Goal: Transaction & Acquisition: Purchase product/service

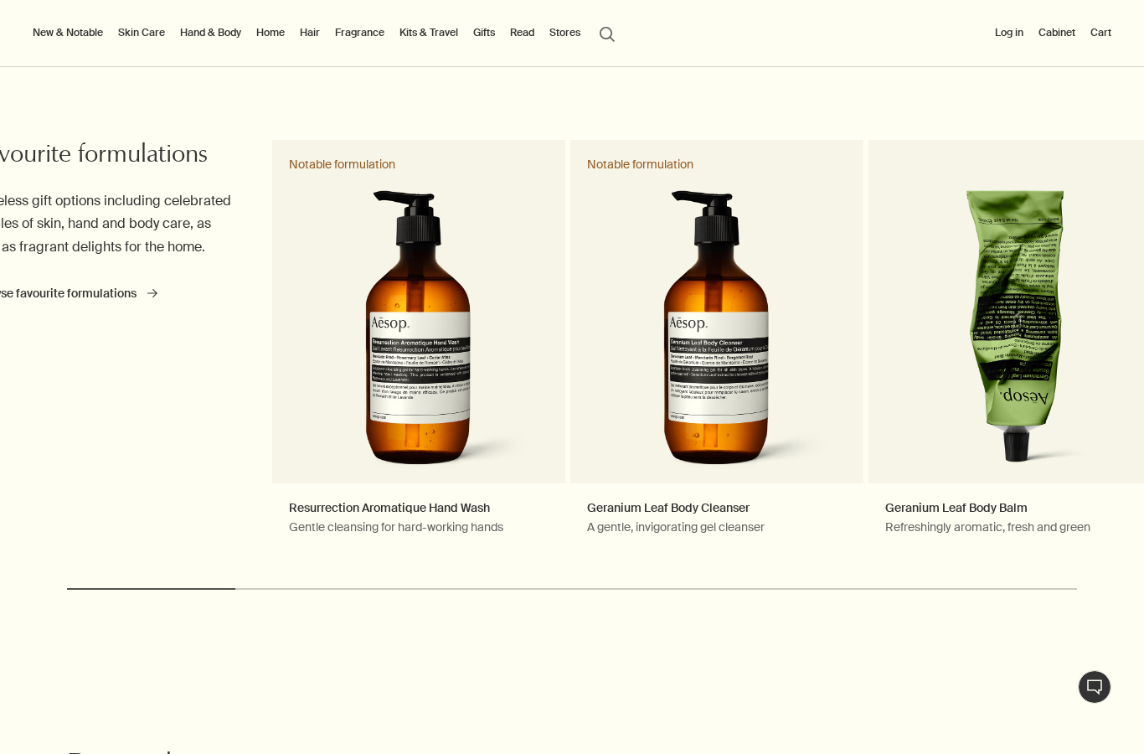
scroll to position [644, 0]
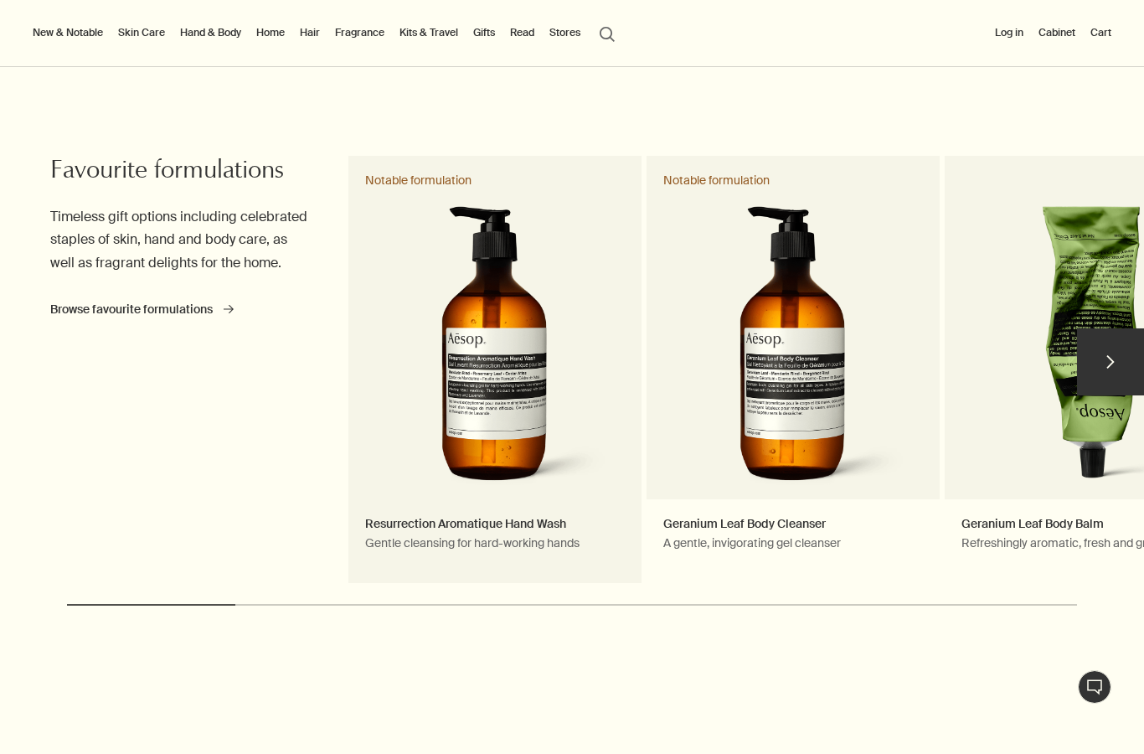
click at [504, 372] on link "Resurrection Aromatique Hand Wash Gentle cleansing for hard-working hands Notab…" at bounding box center [494, 369] width 293 height 427
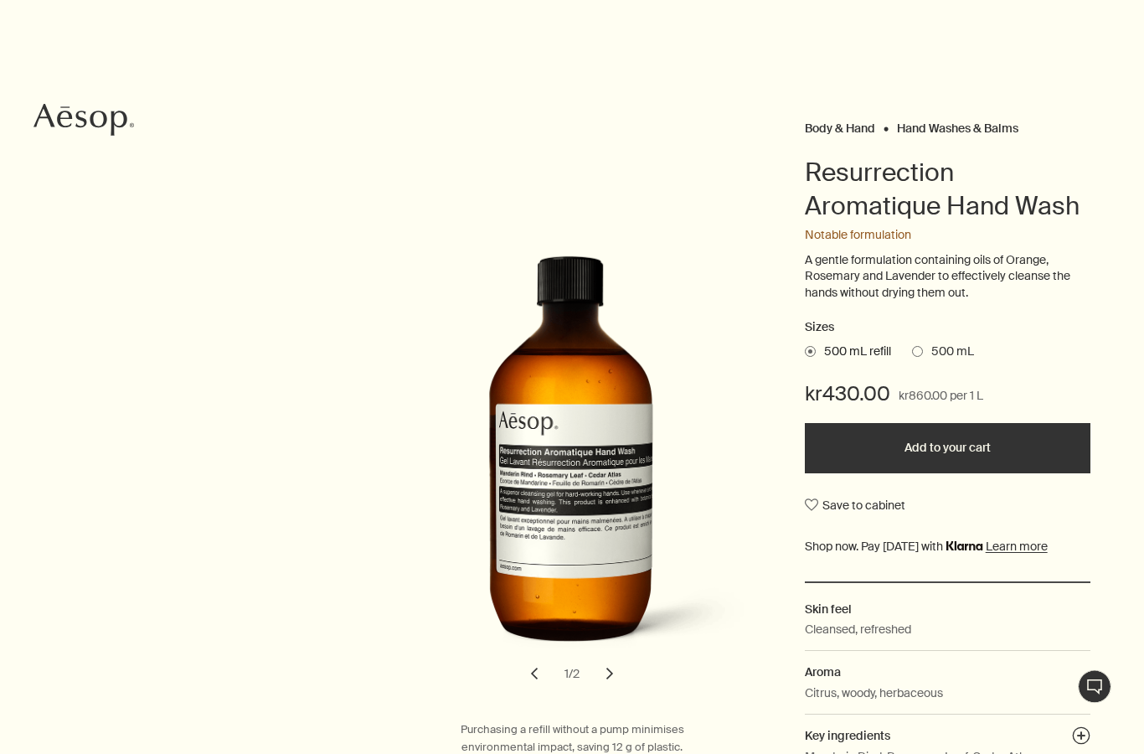
scroll to position [88, 0]
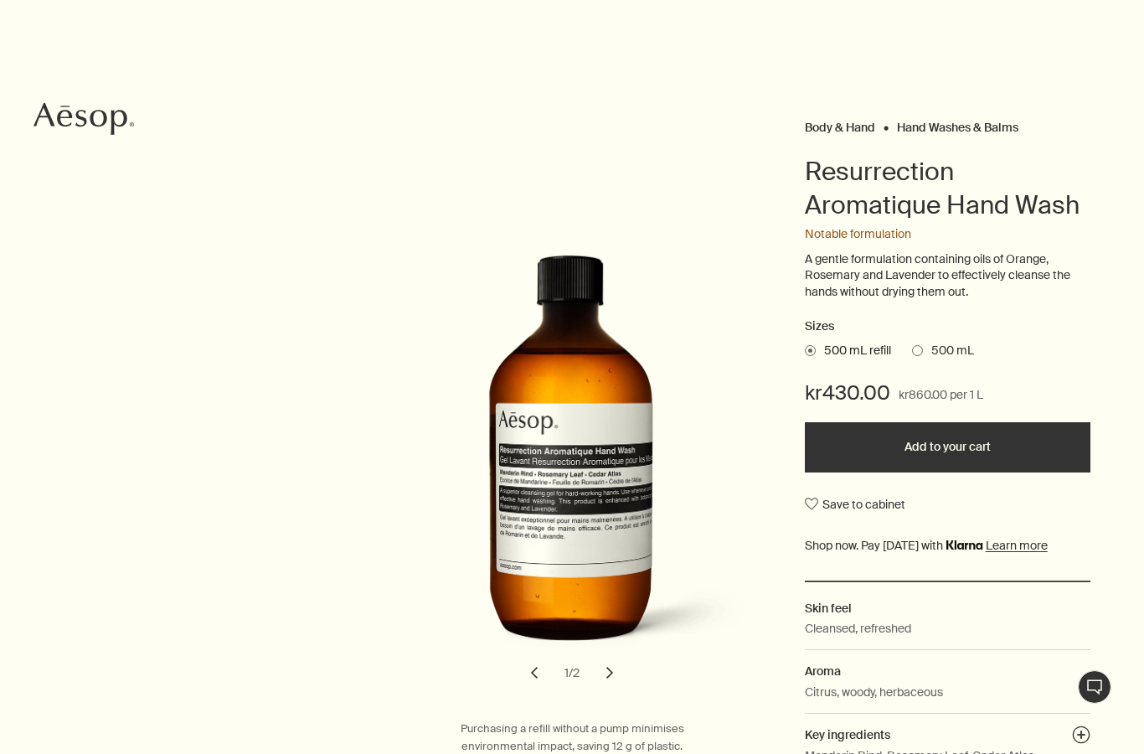
click at [922, 350] on span at bounding box center [917, 350] width 11 height 11
click at [912, 350] on input "500 mL" at bounding box center [912, 347] width 0 height 11
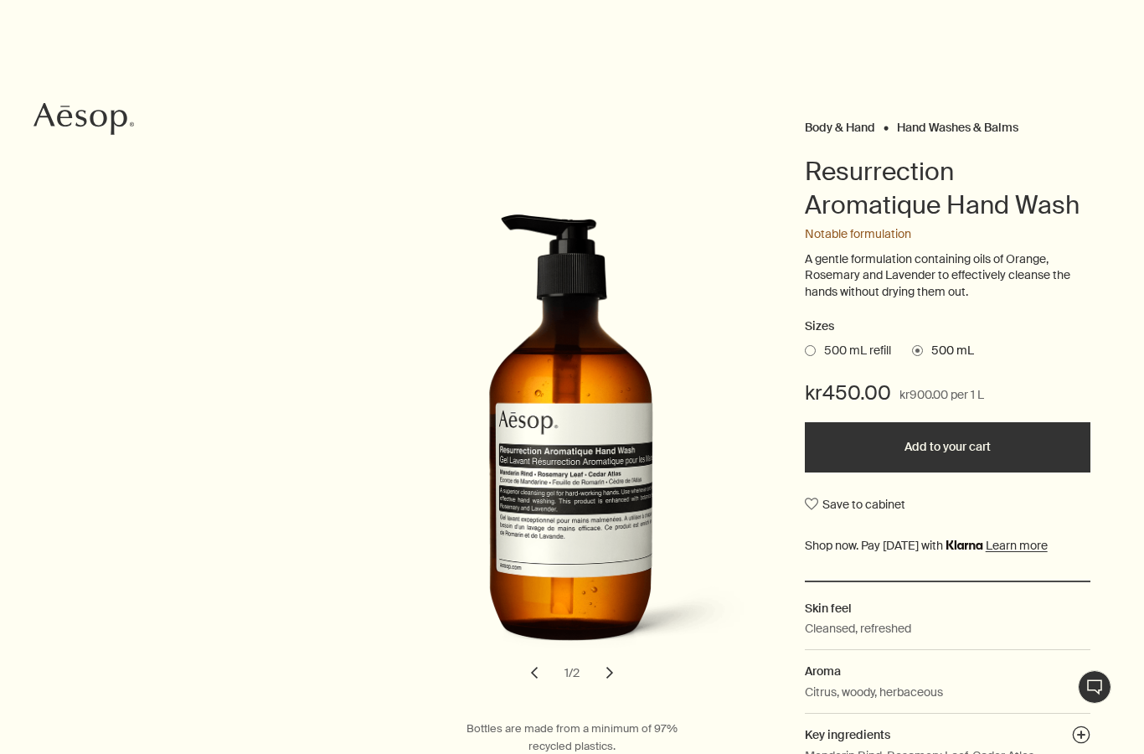
click at [818, 345] on span "500 mL refill" at bounding box center [853, 350] width 75 height 17
click at [805, 345] on input "500 mL refill" at bounding box center [805, 347] width 0 height 11
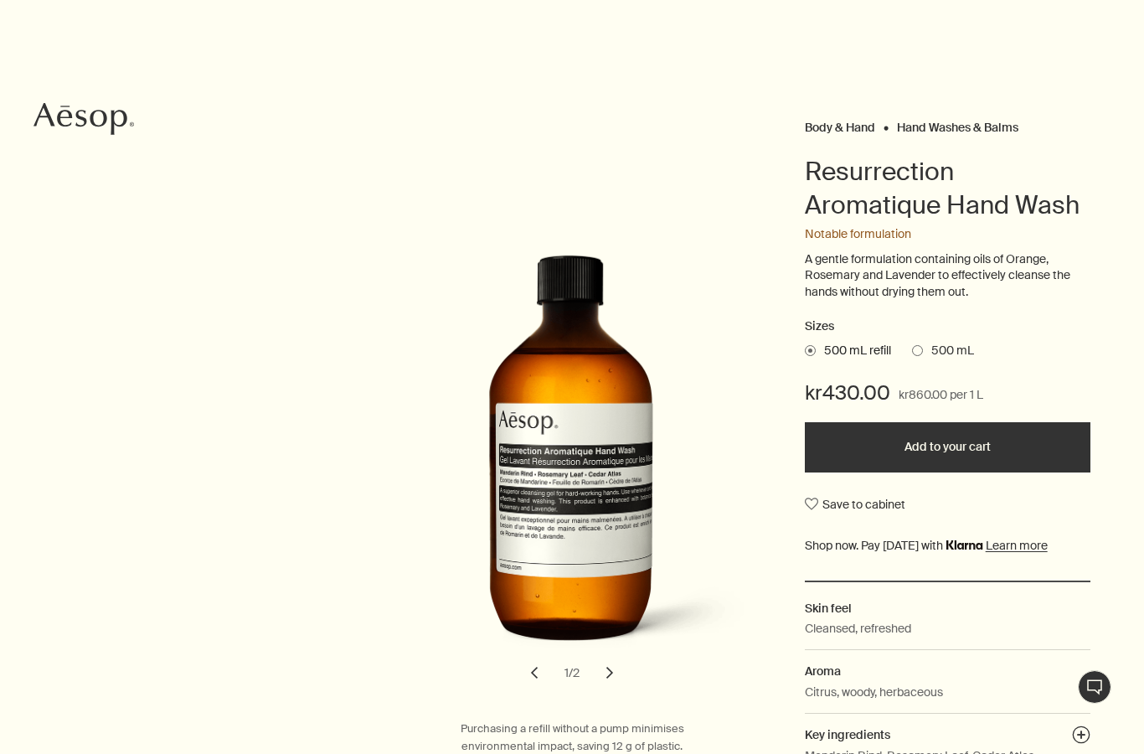
click at [941, 386] on span "kr860.00 per 1 L" at bounding box center [940, 395] width 85 height 20
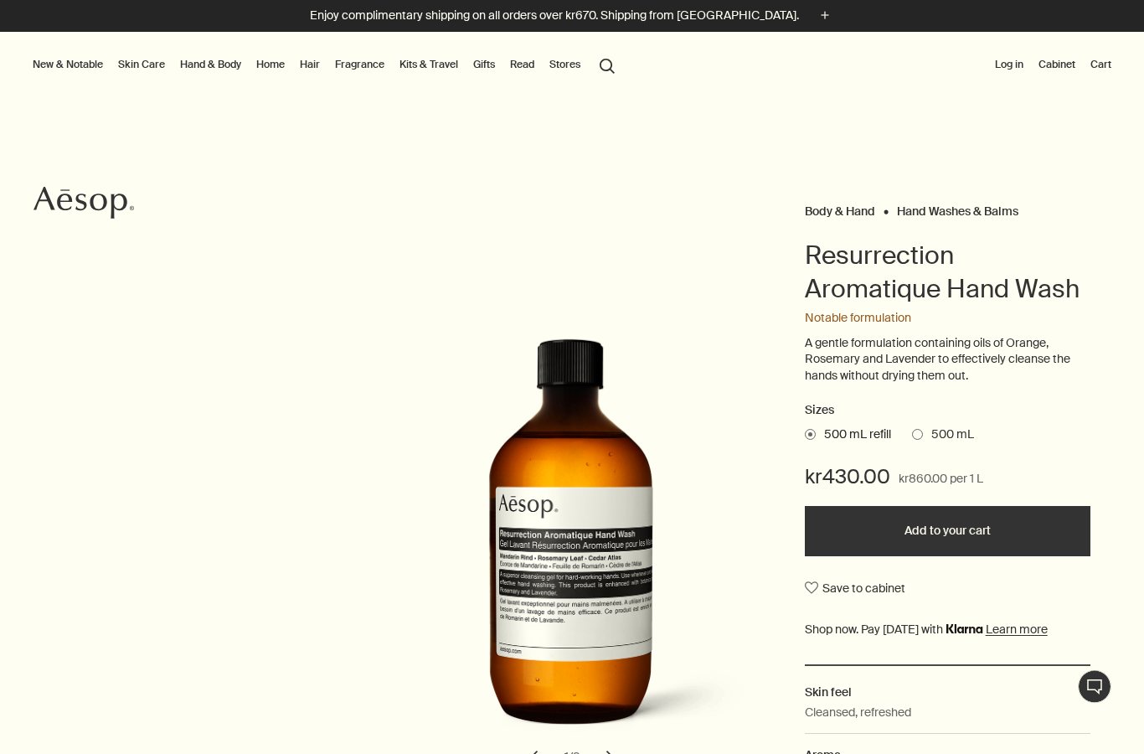
scroll to position [0, 0]
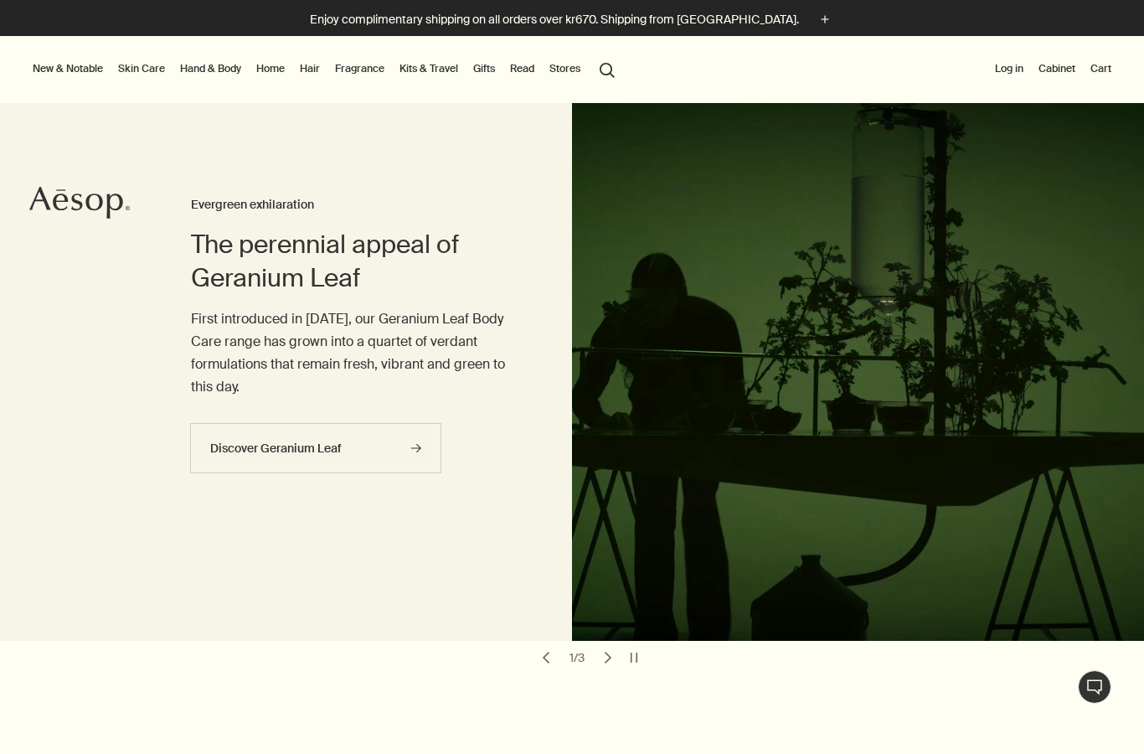
click at [363, 65] on link "Fragrance" at bounding box center [360, 69] width 56 height 20
